Goal: Information Seeking & Learning: Find specific fact

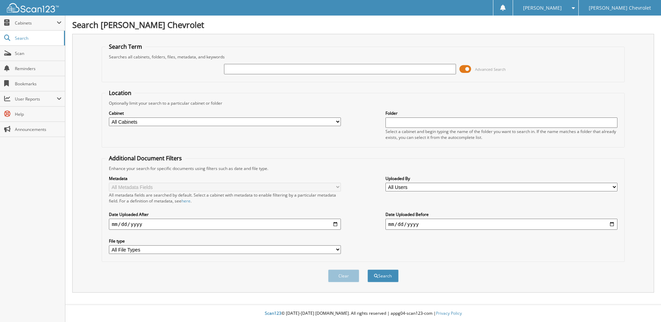
click at [247, 69] on input "text" at bounding box center [340, 69] width 232 height 10
type input "522875"
click at [367, 270] on button "Search" at bounding box center [382, 276] width 31 height 13
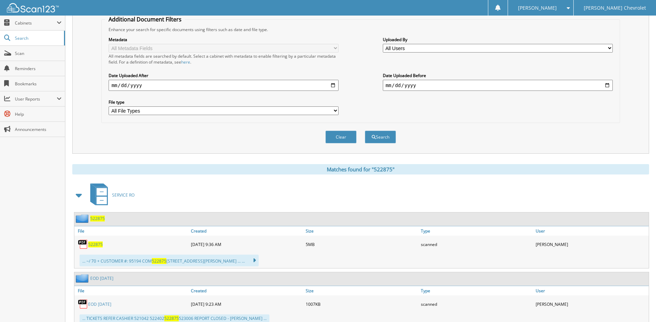
scroll to position [162, 0]
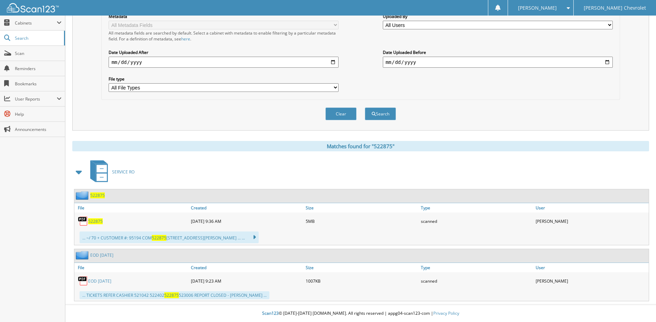
click at [94, 219] on span "522875" at bounding box center [95, 221] width 15 height 6
